Goal: Communication & Community: Answer question/provide support

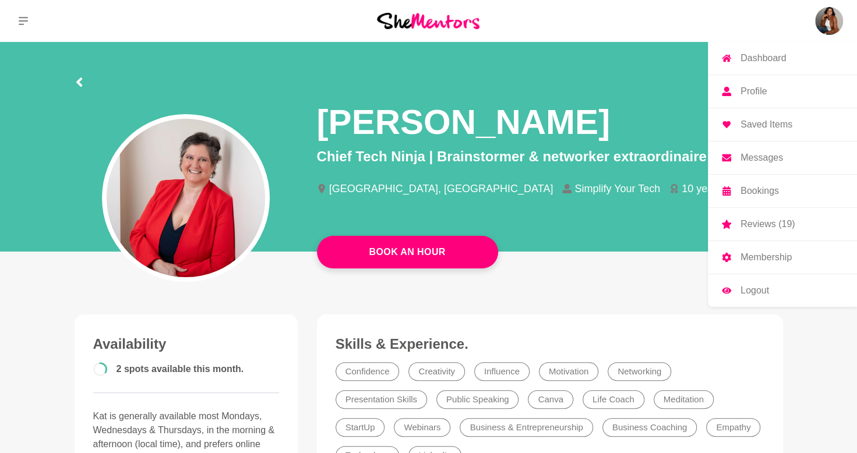
click at [829, 15] on img at bounding box center [829, 21] width 28 height 28
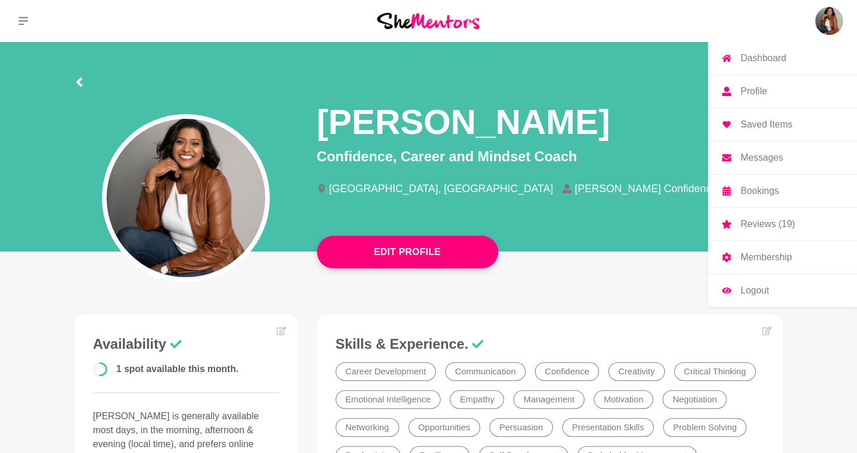
click at [779, 158] on p "Messages" at bounding box center [761, 157] width 43 height 9
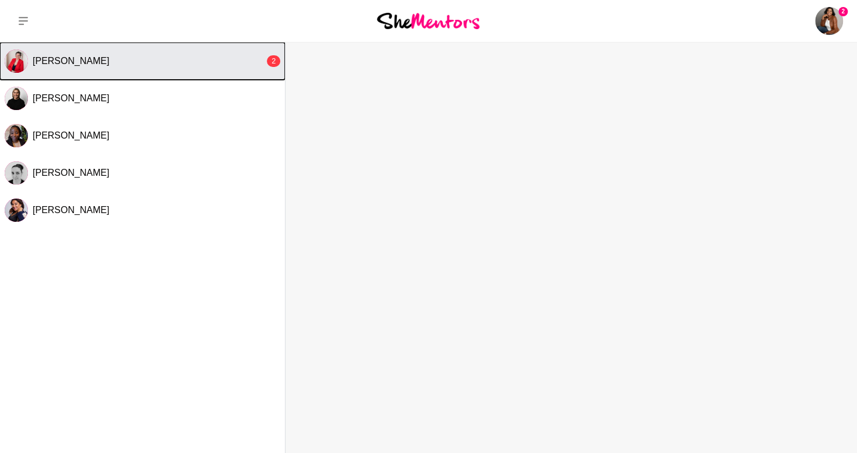
click at [171, 62] on div "[PERSON_NAME]" at bounding box center [149, 61] width 232 height 12
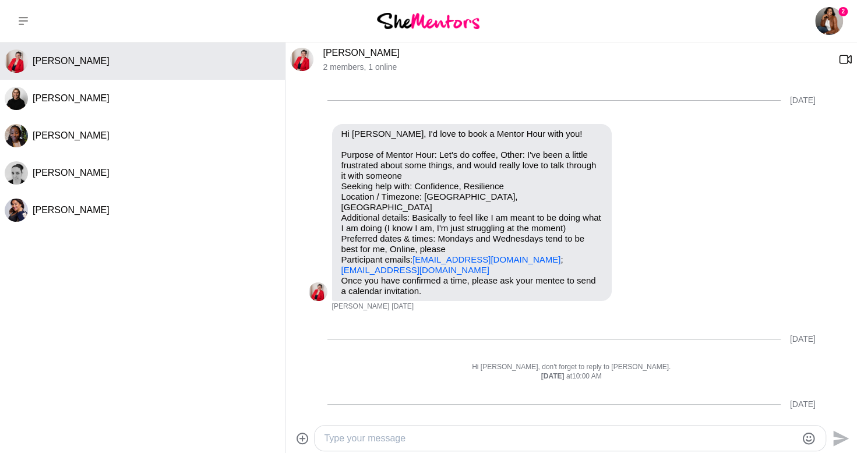
scroll to position [758, 0]
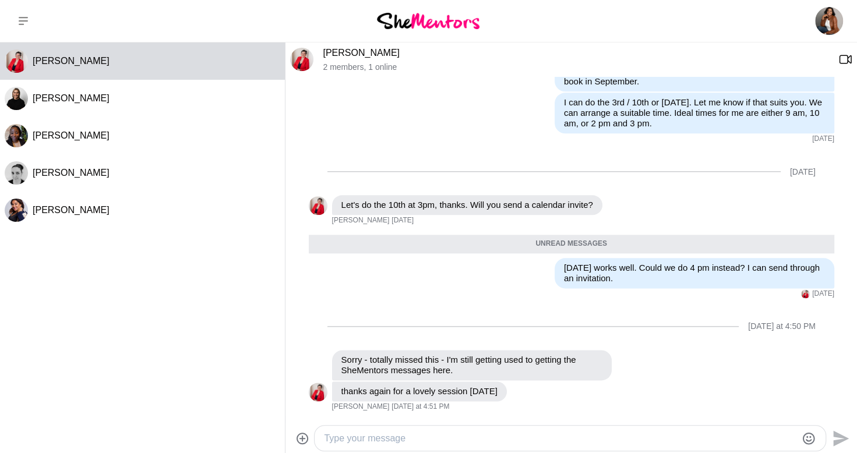
click at [492, 436] on textarea "Type your message" at bounding box center [560, 439] width 472 height 14
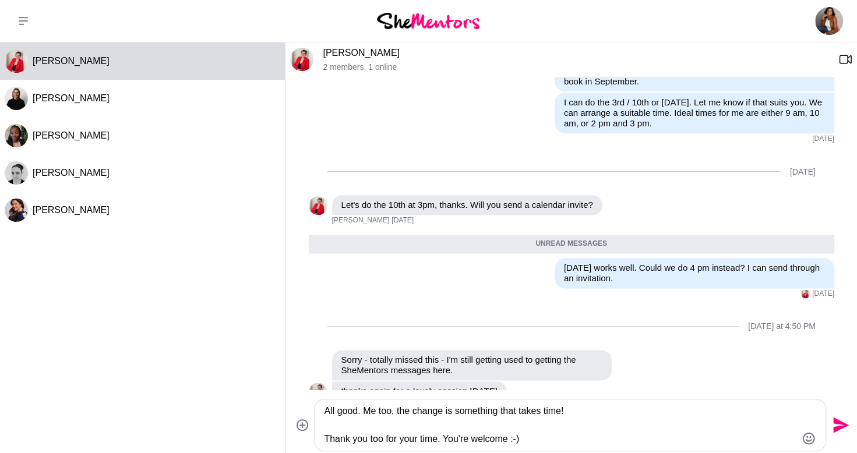
type textarea "All good. Me too, the change is something that takes time! Thank you too for yo…"
click at [839, 418] on icon "Send" at bounding box center [839, 425] width 19 height 19
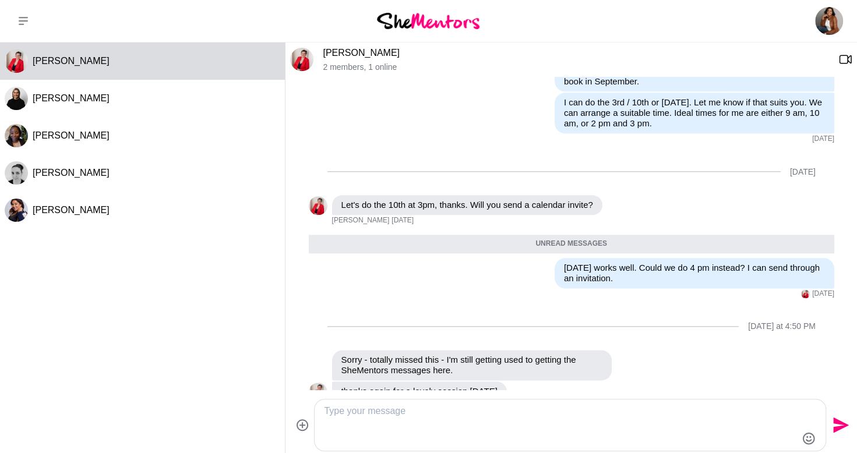
scroll to position [814, 0]
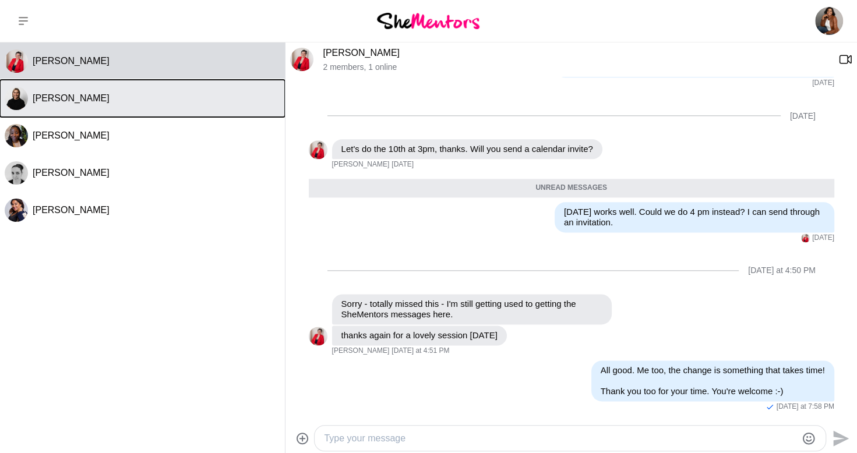
click at [114, 107] on button "[PERSON_NAME]" at bounding box center [142, 98] width 285 height 37
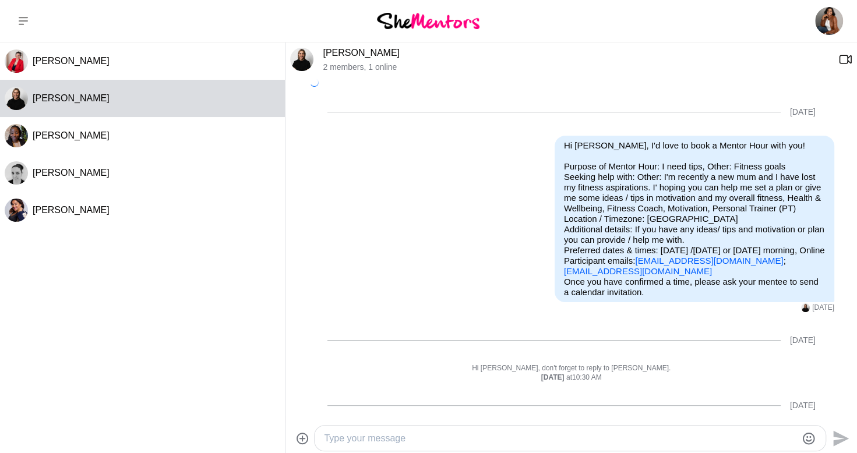
scroll to position [270, 0]
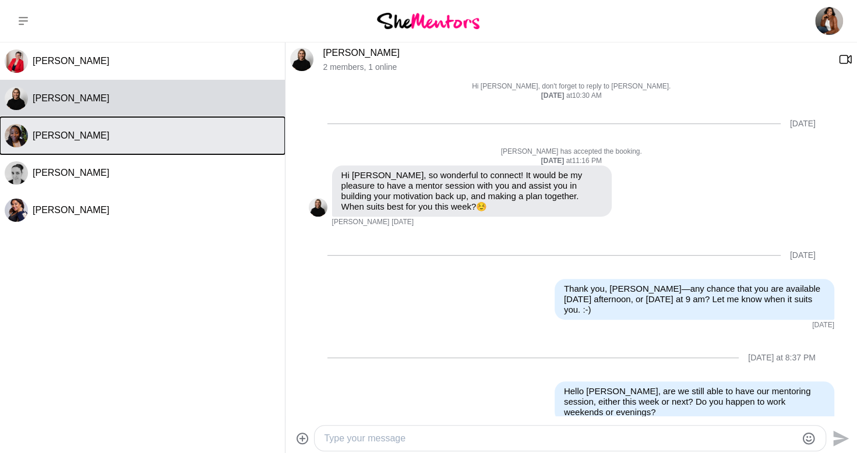
click at [108, 123] on button "[PERSON_NAME]" at bounding box center [142, 135] width 285 height 37
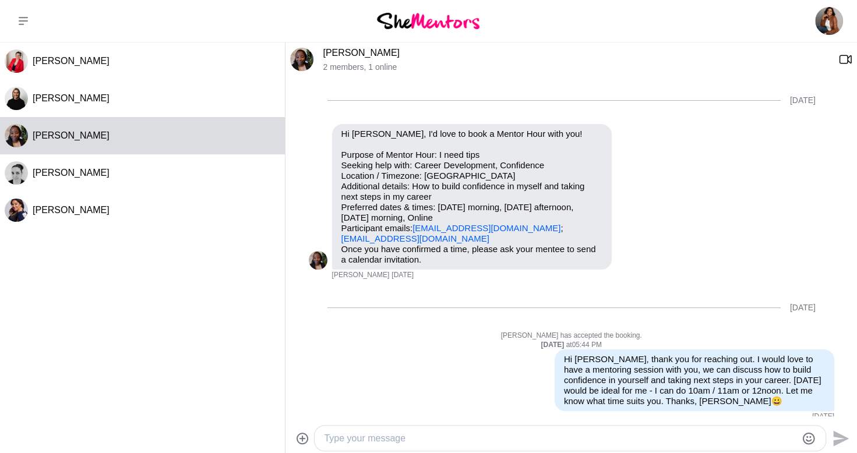
scroll to position [398, 0]
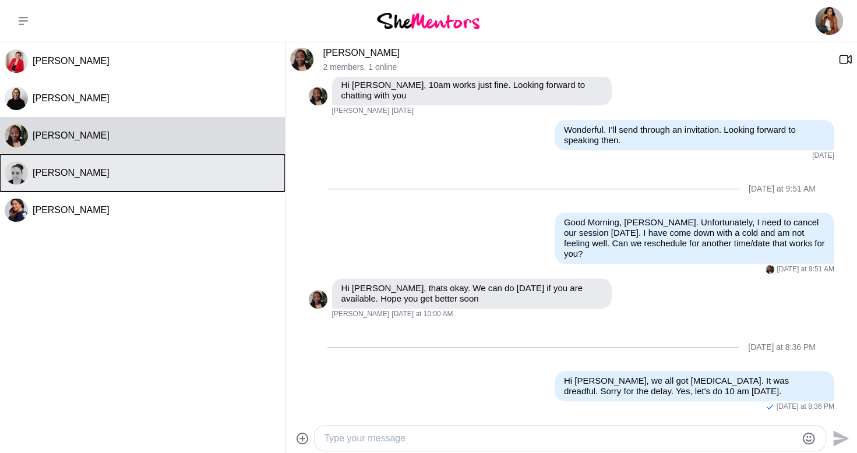
click at [107, 168] on div "[PERSON_NAME]" at bounding box center [157, 173] width 248 height 12
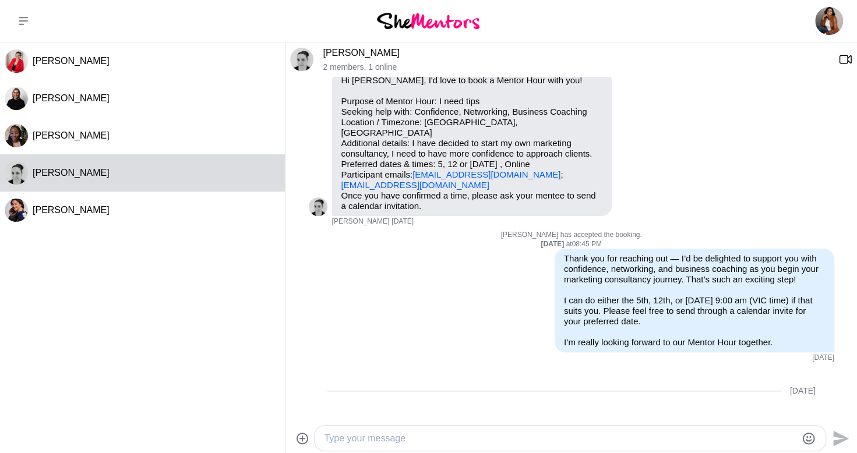
scroll to position [0, 0]
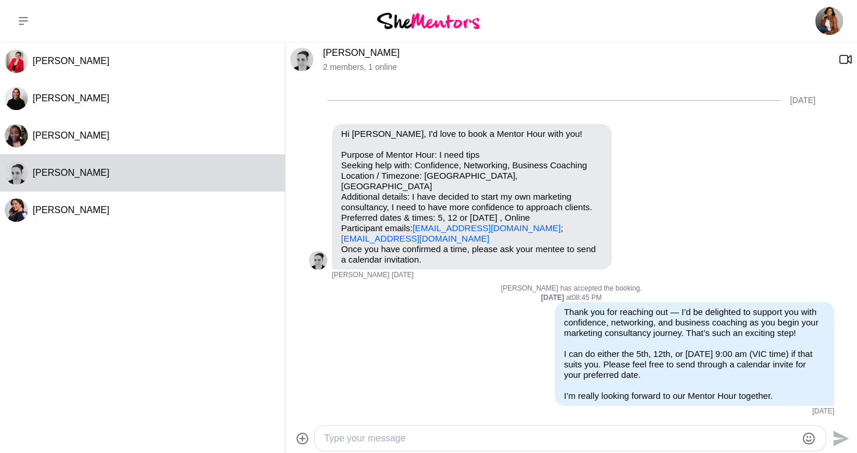
click at [299, 63] on img at bounding box center [301, 59] width 23 height 23
